Goal: Information Seeking & Learning: Learn about a topic

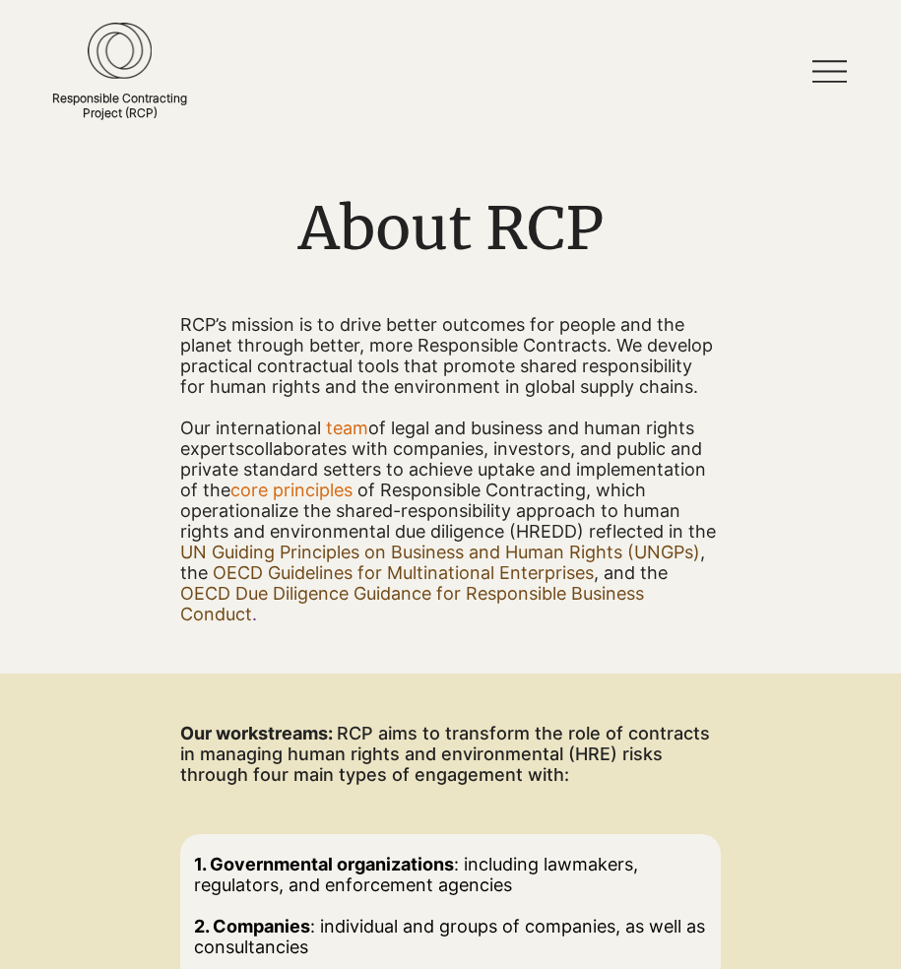
click at [89, 62] on img at bounding box center [120, 51] width 65 height 56
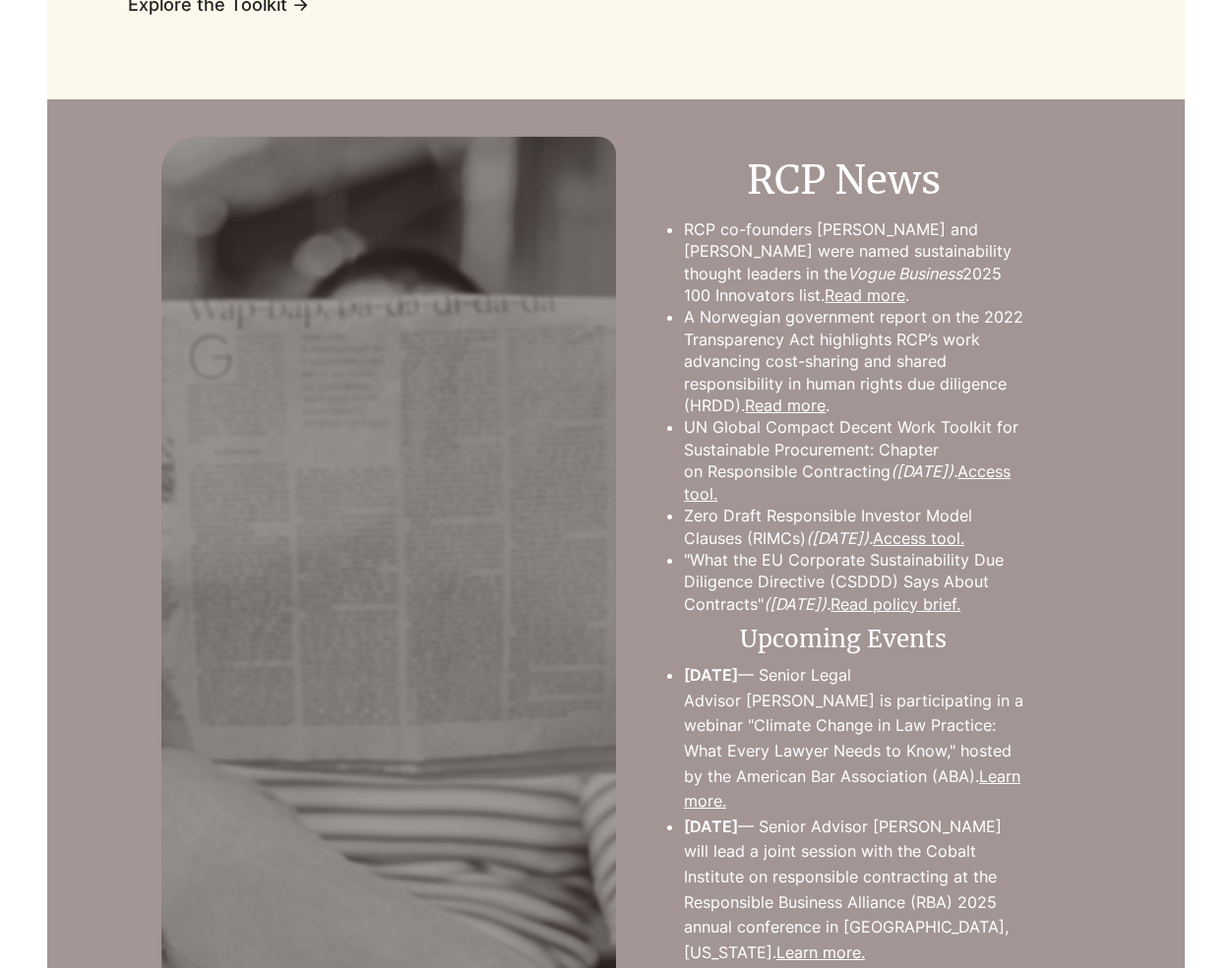
scroll to position [1788, 0]
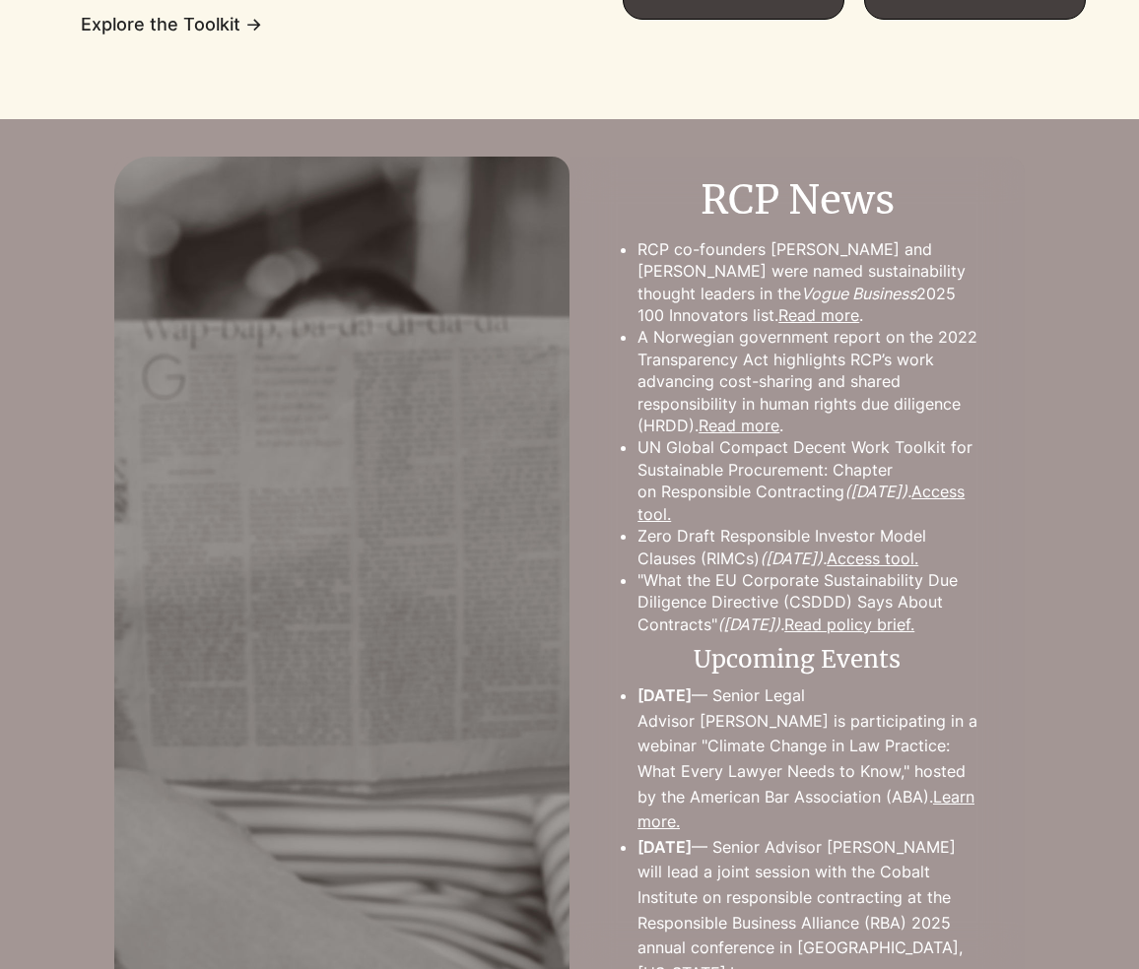
click at [900, 228] on div at bounding box center [569, 621] width 1139 height 928
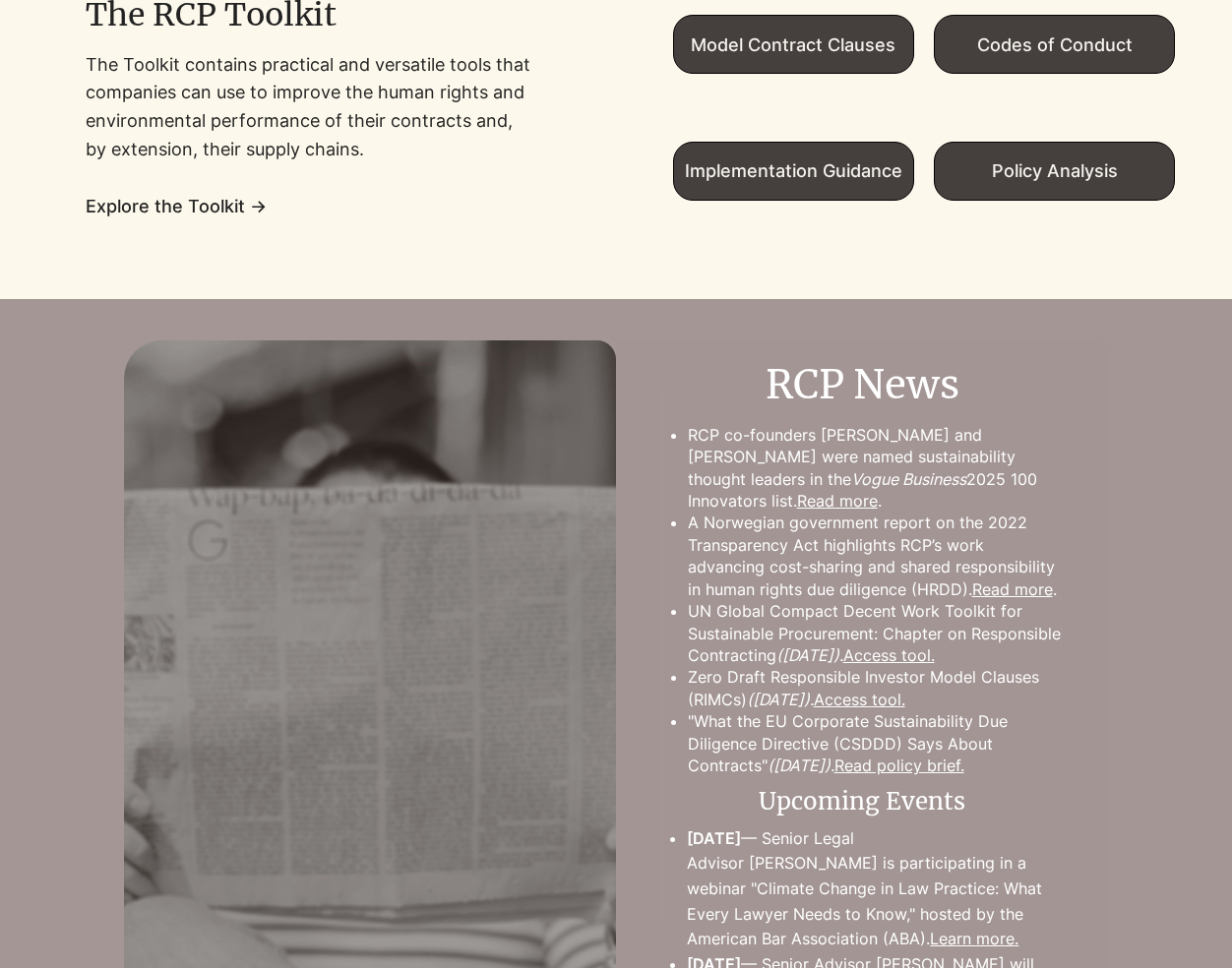
scroll to position [1551, 0]
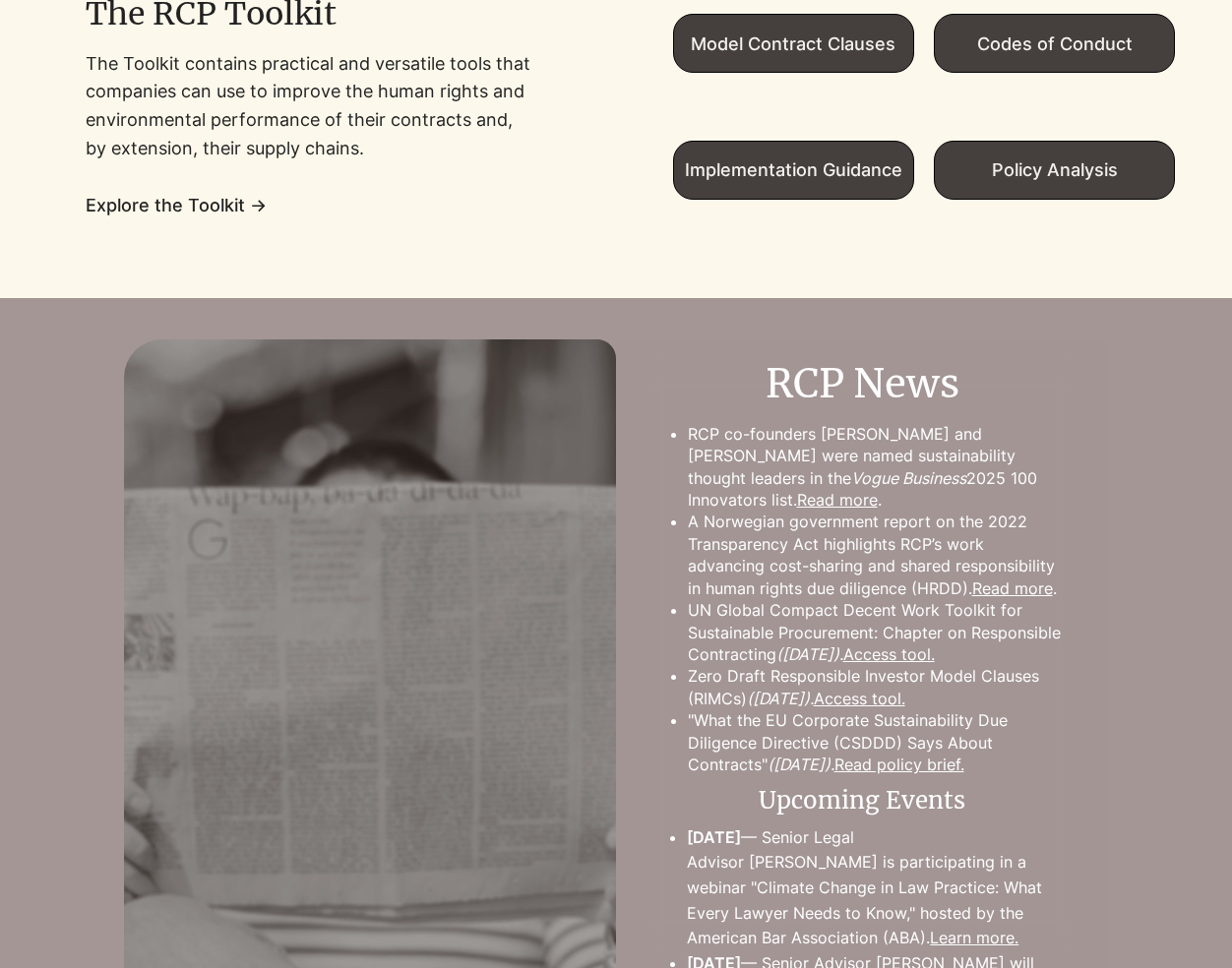
click at [899, 244] on div at bounding box center [924, 107] width 616 height 384
drag, startPoint x: 1212, startPoint y: 243, endPoint x: 1161, endPoint y: 246, distance: 51.1
click at [899, 246] on div at bounding box center [924, 107] width 616 height 384
drag, startPoint x: 1215, startPoint y: 258, endPoint x: 1167, endPoint y: 259, distance: 48.0
click at [899, 259] on div at bounding box center [924, 107] width 616 height 384
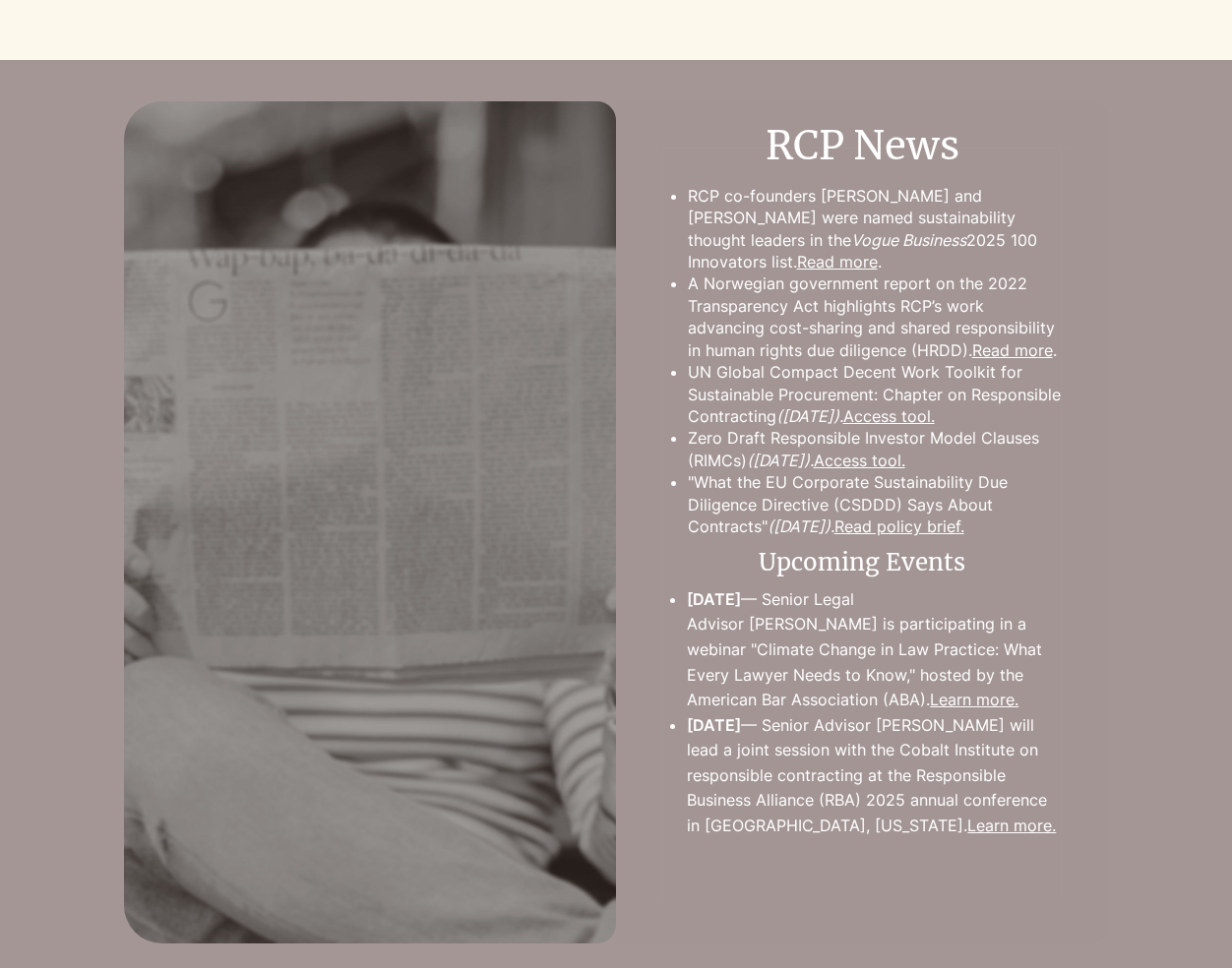
scroll to position [1749, 0]
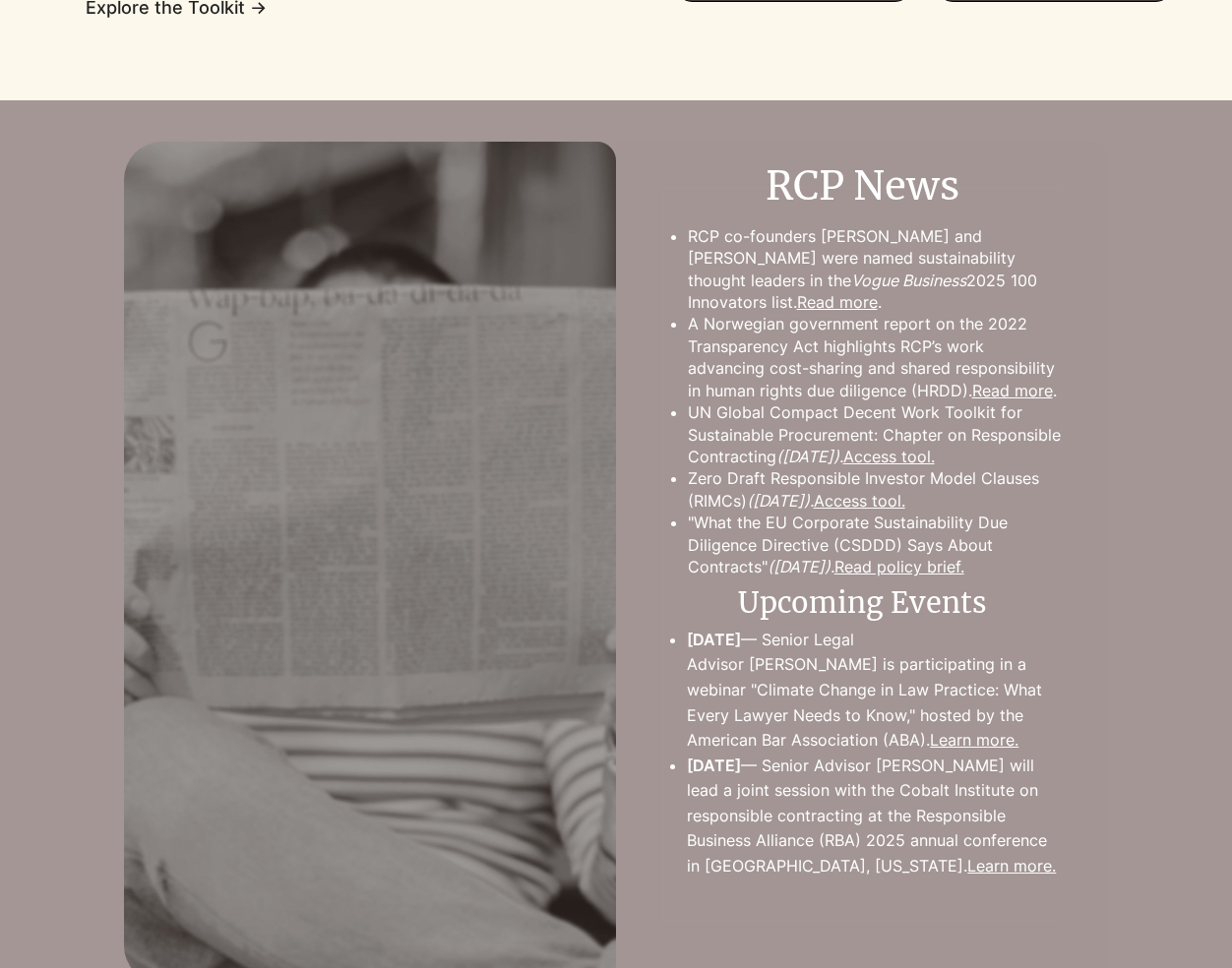
click at [899, 605] on h2 "Upcoming Events" at bounding box center [862, 601] width 488 height 39
click at [899, 610] on h2 "Upcoming Events" at bounding box center [862, 601] width 488 height 39
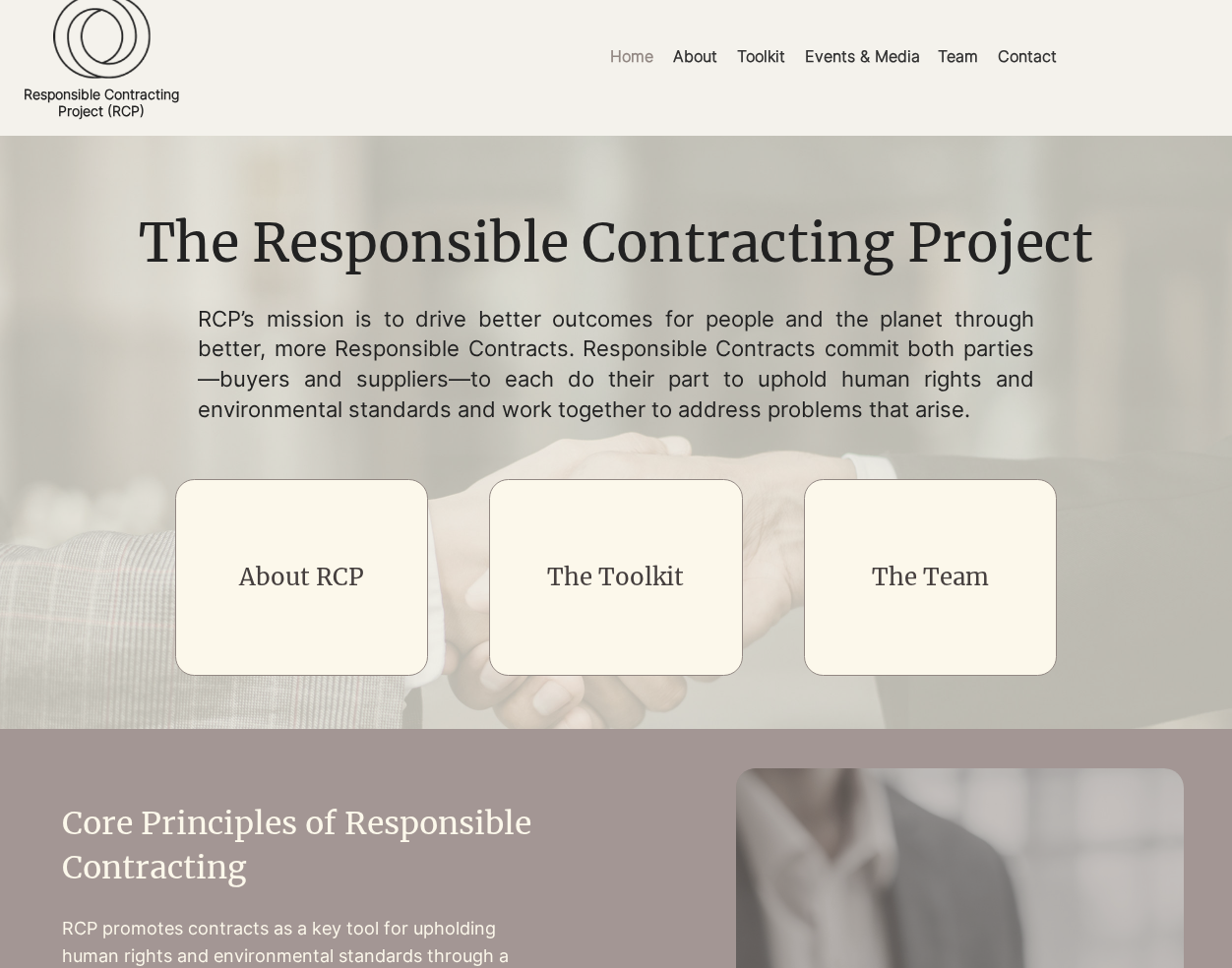
scroll to position [0, 0]
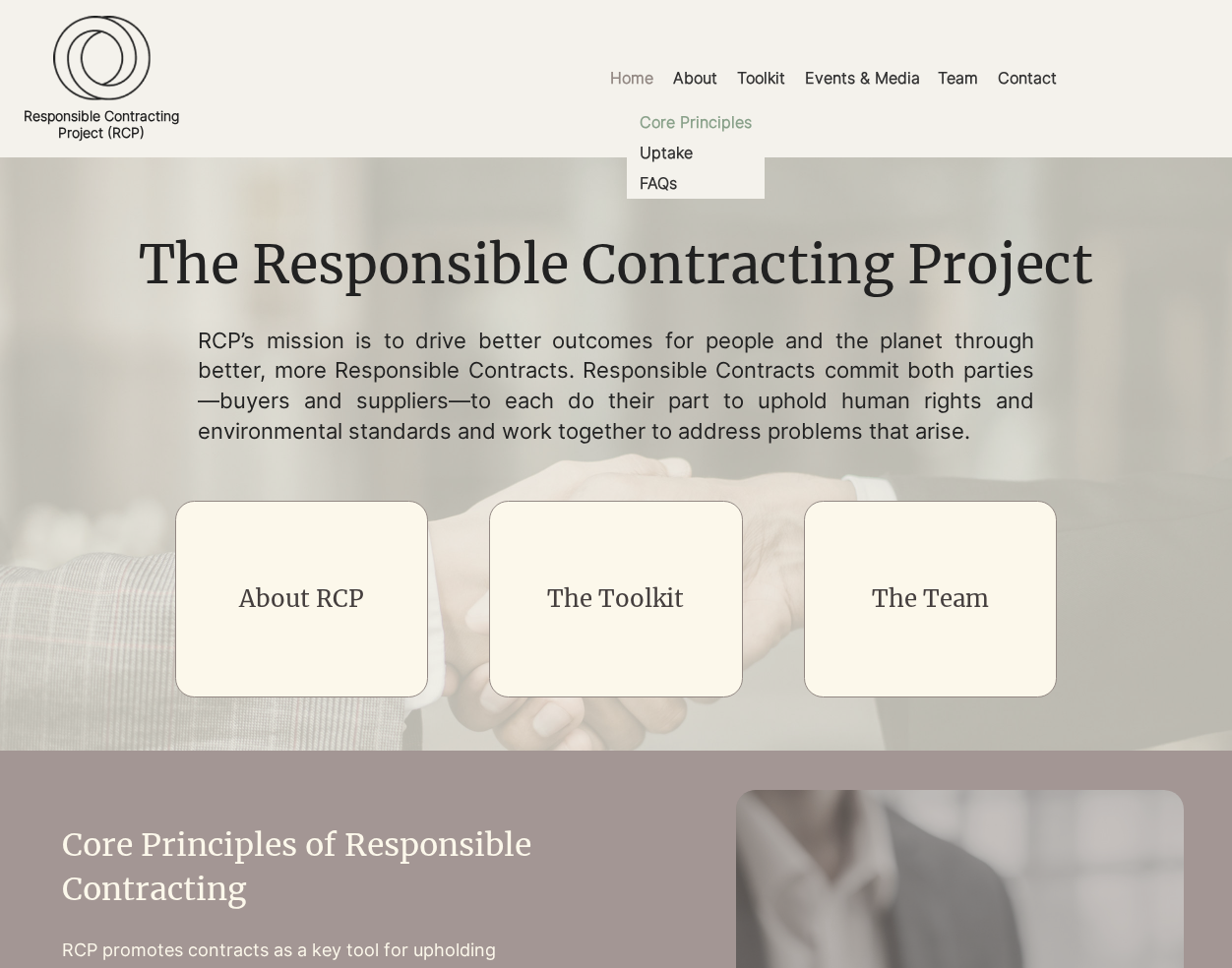
click at [711, 121] on p "Core Principles" at bounding box center [695, 122] width 128 height 31
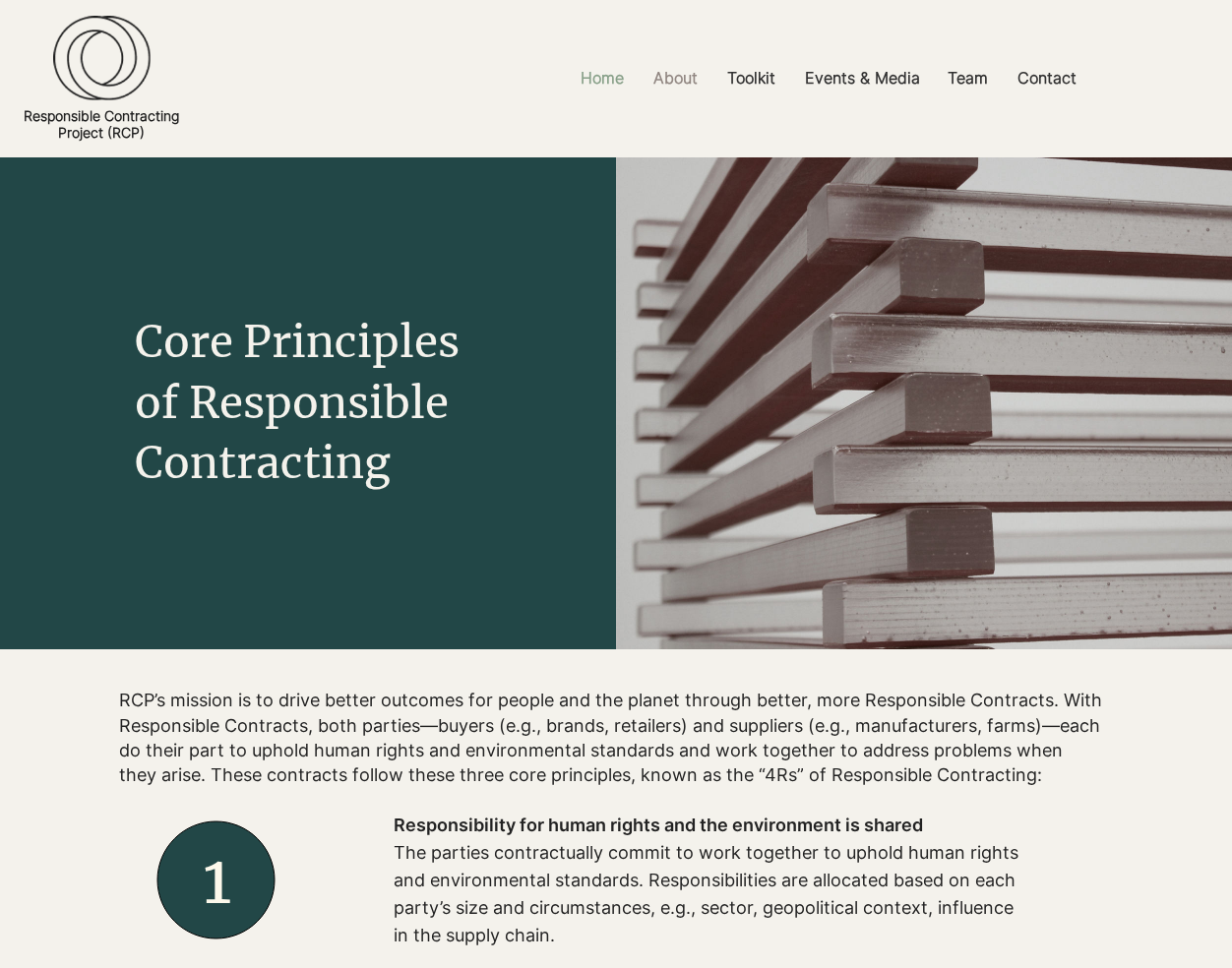
click at [608, 86] on p "Home" at bounding box center [602, 78] width 63 height 44
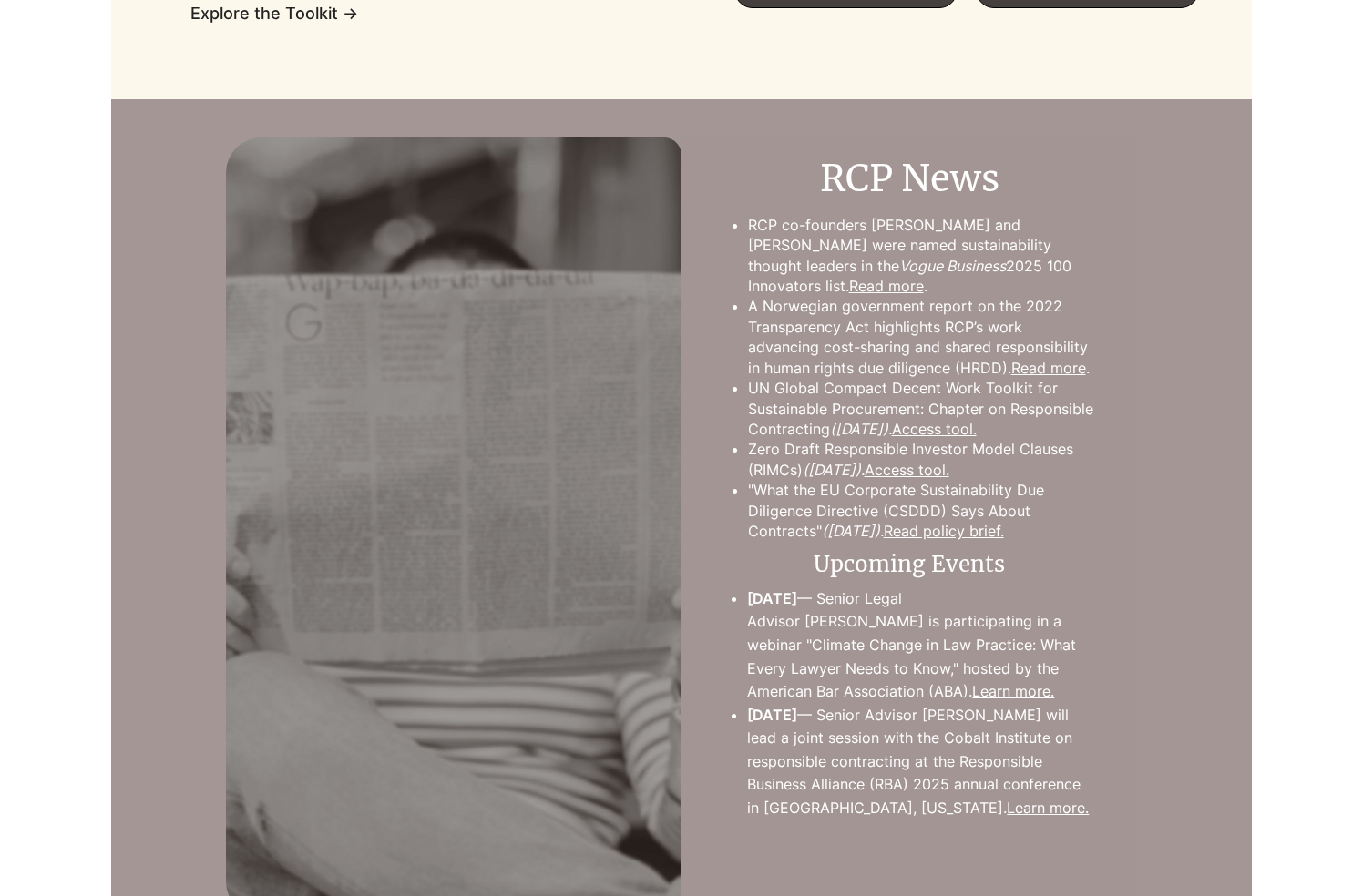
scroll to position [1580, 0]
